Goal: Task Accomplishment & Management: Use online tool/utility

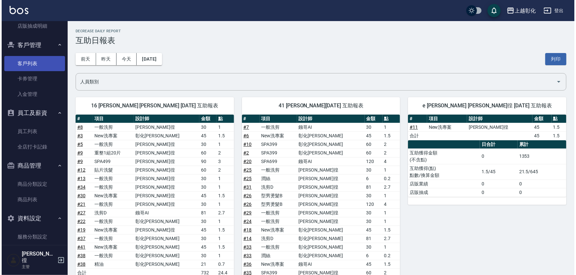
scroll to position [360, 0]
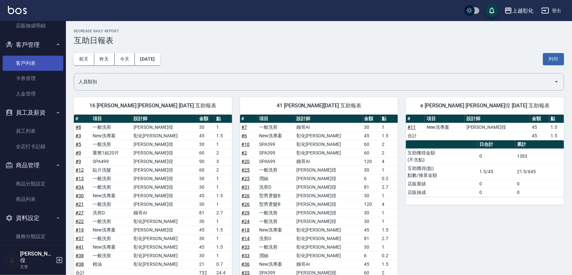
click at [31, 57] on link "客戶列表" at bounding box center [33, 63] width 61 height 15
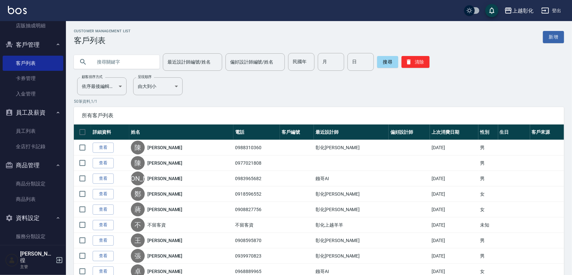
click at [126, 67] on input "text" at bounding box center [123, 62] width 62 height 18
type input "093025"
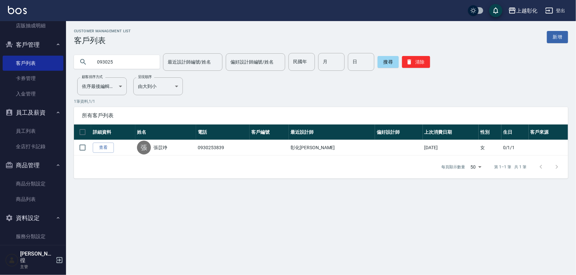
click at [104, 147] on link "查看" at bounding box center [103, 148] width 21 height 10
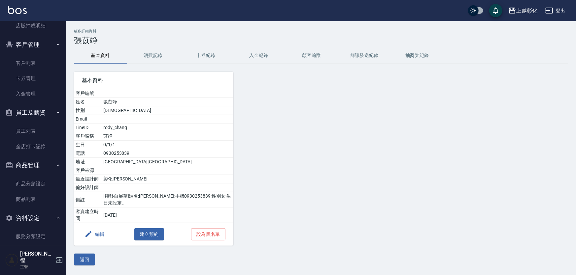
click at [201, 59] on button "卡券紀錄" at bounding box center [205, 56] width 53 height 16
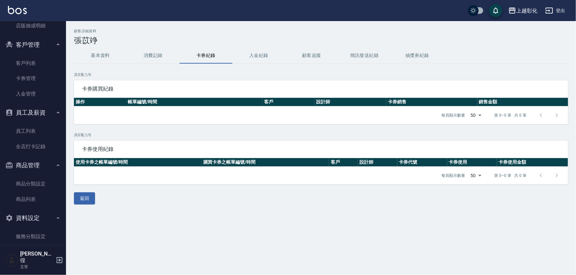
click at [267, 46] on div "顧客詳細資料 張苡竫 基本資料 消費記錄 卡券紀錄 入金紀錄 顧客追蹤 簡訊發送紀錄 抽獎券紀錄 共 0 筆, 1 / 0 卡券購買紀錄 操作 帳單編號/時間…" at bounding box center [321, 117] width 510 height 176
click at [263, 54] on button "入金紀錄" at bounding box center [258, 56] width 53 height 16
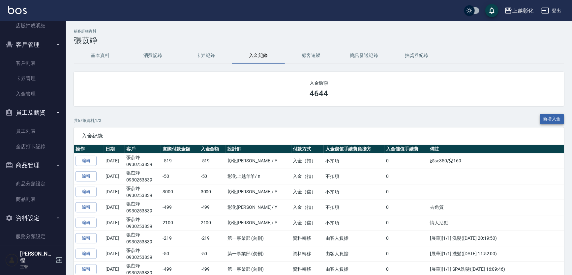
click at [547, 119] on button "新增入金" at bounding box center [552, 119] width 24 height 10
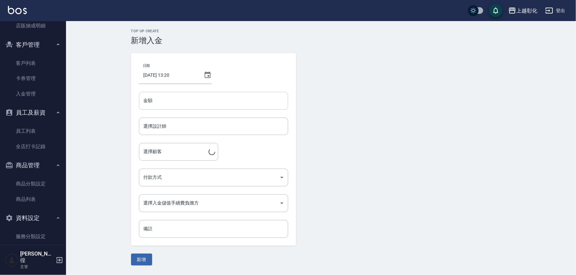
click at [238, 103] on input "金額" at bounding box center [213, 101] width 149 height 18
type input "1999"
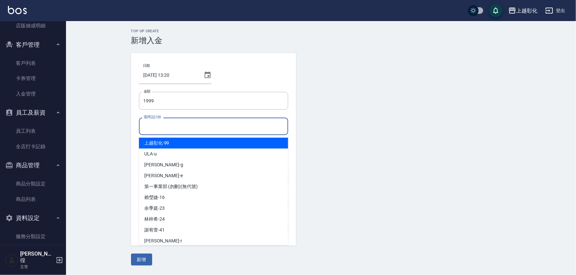
click at [165, 128] on input "選擇設計師" at bounding box center [213, 127] width 143 height 12
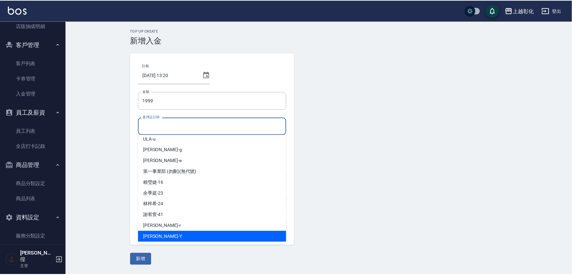
scroll to position [30, 0]
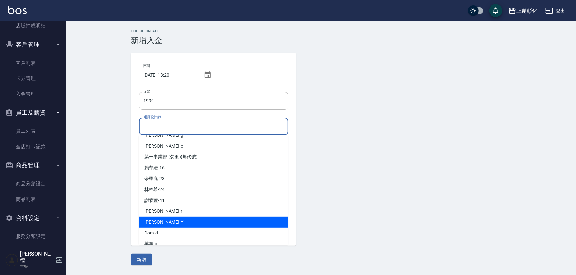
click at [167, 221] on div "[PERSON_NAME]" at bounding box center [213, 222] width 149 height 11
type input "[PERSON_NAME]-Y"
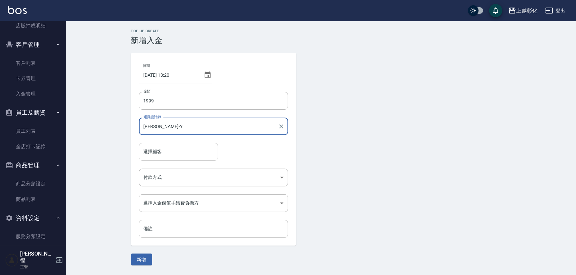
click at [175, 152] on input "選擇顧客" at bounding box center [178, 152] width 73 height 12
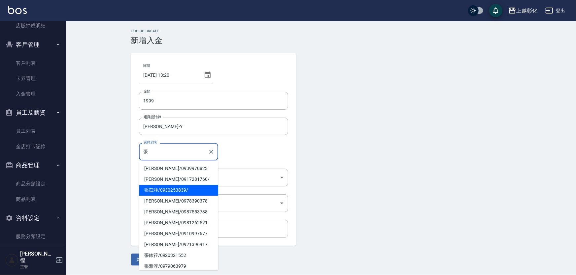
click at [161, 188] on span "張苡竫 / 0930253839 /" at bounding box center [178, 190] width 79 height 11
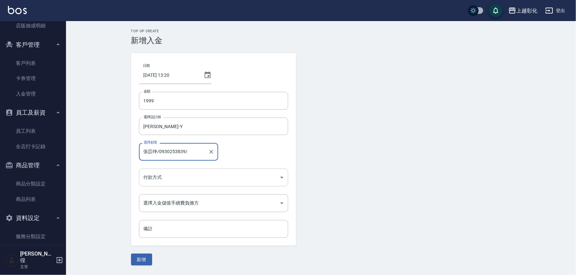
type input "張苡竫/0930253839/"
click at [166, 177] on body "上越彰化 登出 櫃檯作業 打帳單 帳單列表 現金收支登錄 材料自購登錄 每日結帳 排班表 現場電腦打卡 預約管理 預約管理 單日預約紀錄 單週預約紀錄 報表及…" at bounding box center [288, 137] width 576 height 275
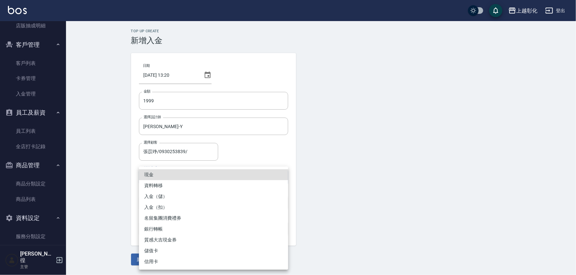
click at [167, 201] on li "入金（儲）" at bounding box center [213, 196] width 149 height 11
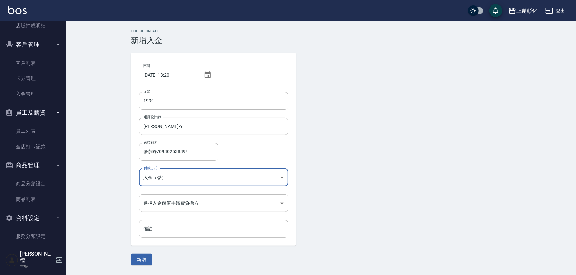
click at [182, 182] on body "上越彰化 登出 櫃檯作業 打帳單 帳單列表 現金收支登錄 材料自購登錄 每日結帳 排班表 現場電腦打卡 預約管理 預約管理 單日預約紀錄 單週預約紀錄 報表及…" at bounding box center [288, 137] width 576 height 275
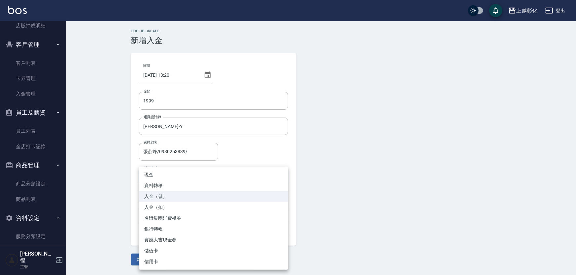
click at [156, 209] on li "入金（扣）" at bounding box center [213, 207] width 149 height 11
type input "入金（扣）"
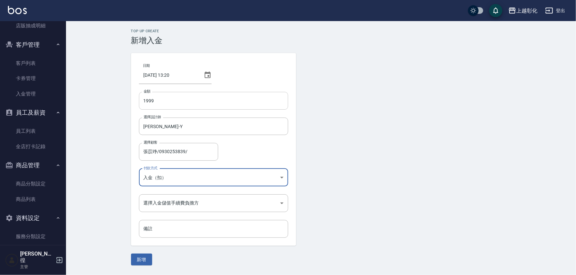
click at [144, 102] on input "1999" at bounding box center [213, 101] width 149 height 18
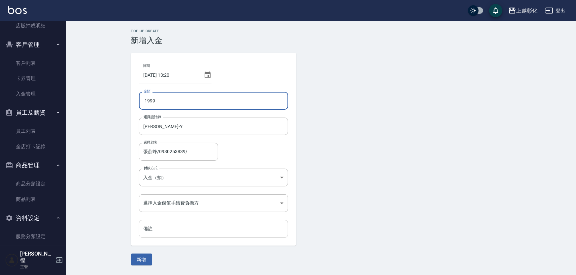
type input "-1999"
click at [170, 229] on input "備註" at bounding box center [213, 229] width 149 height 18
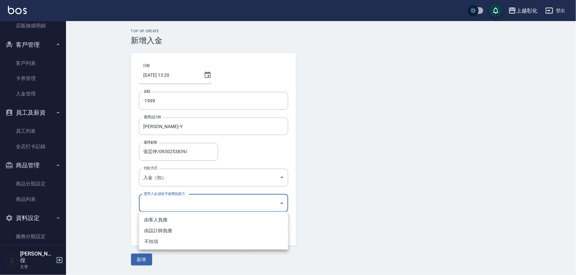
click at [165, 195] on body "上越彰化 登出 櫃檯作業 打帳單 帳單列表 現金收支登錄 材料自購登錄 每日結帳 排班表 現場電腦打卡 預約管理 預約管理 單日預約紀錄 單週預約紀錄 報表及…" at bounding box center [288, 137] width 576 height 275
click at [163, 241] on li "不扣項" at bounding box center [213, 241] width 149 height 11
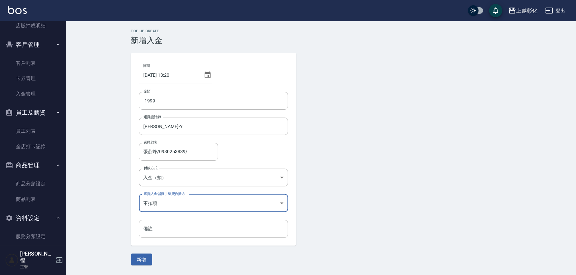
type input "WITHOUTHANDLINGFEE"
click at [171, 228] on input "備註" at bounding box center [213, 229] width 149 height 18
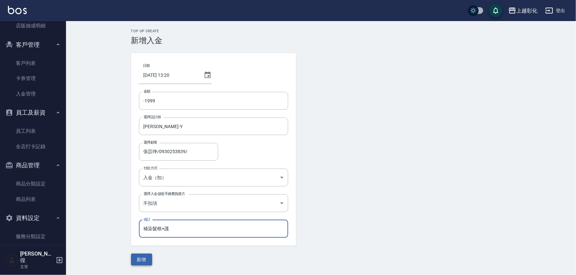
type input "補染髮根+護"
click at [141, 259] on button "新增" at bounding box center [141, 260] width 21 height 12
